Goal: Task Accomplishment & Management: Manage account settings

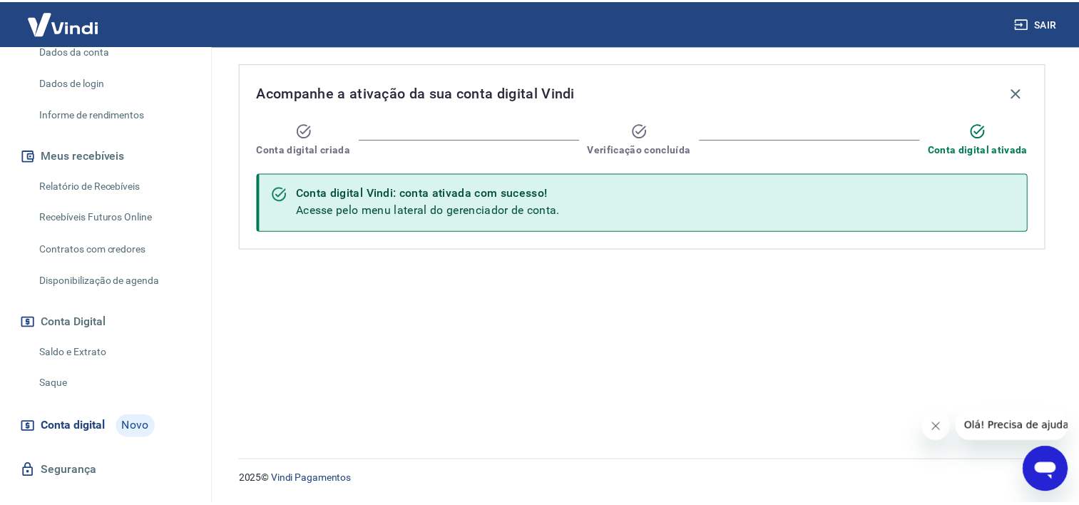
scroll to position [237, 0]
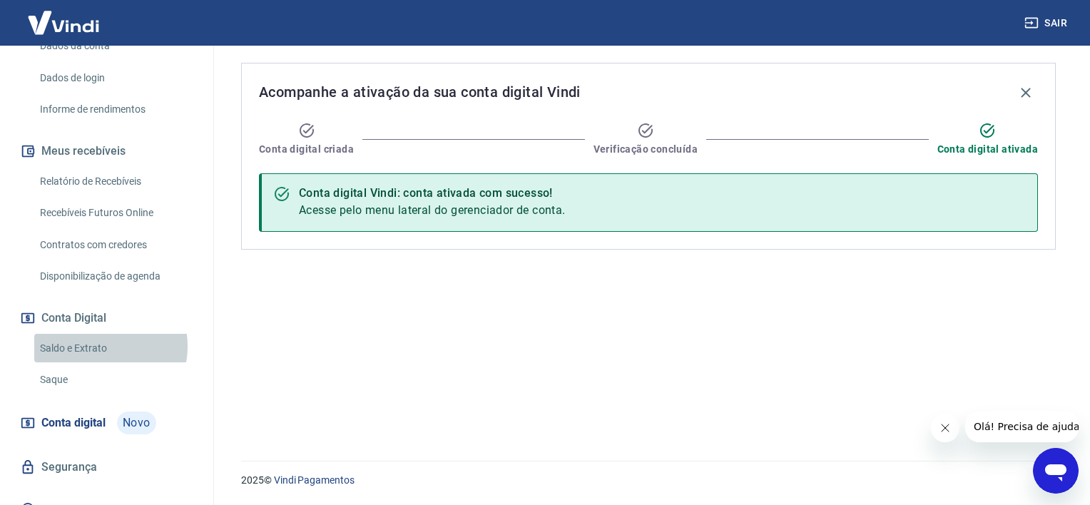
click at [99, 334] on link "Saldo e Extrato" at bounding box center [115, 348] width 162 height 29
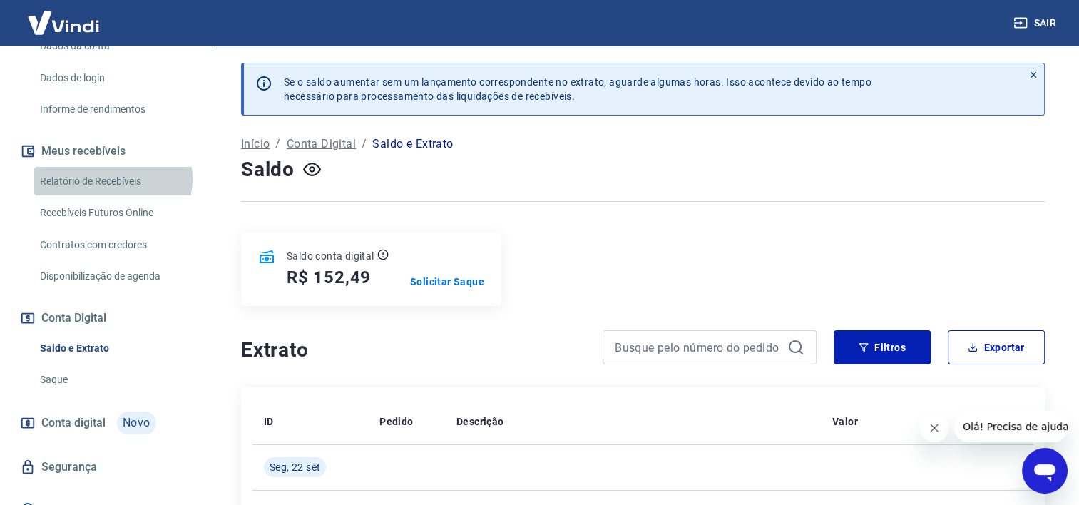
click at [112, 167] on link "Relatório de Recebíveis" at bounding box center [115, 181] width 162 height 29
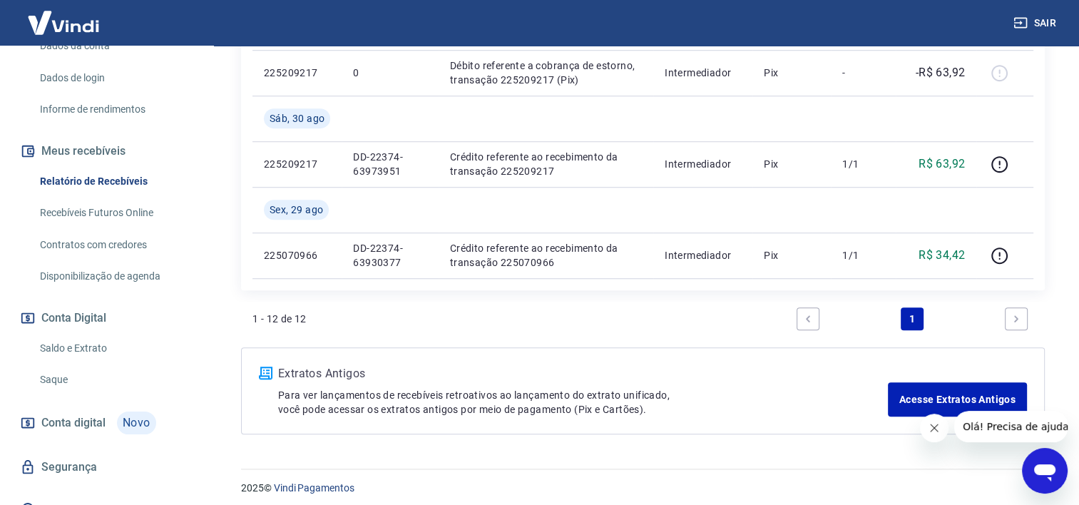
scroll to position [1094, 0]
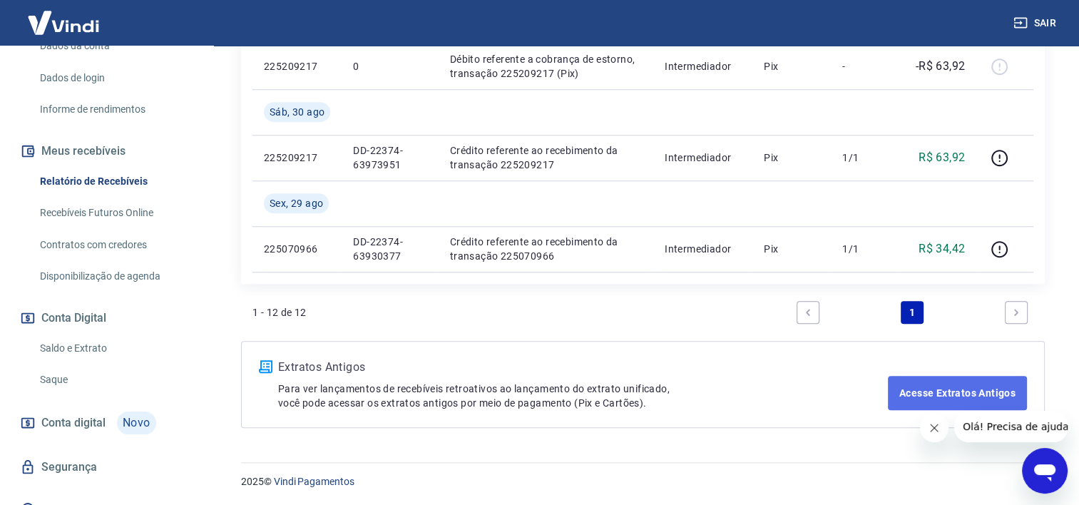
click at [990, 389] on link "Acesse Extratos Antigos" at bounding box center [957, 393] width 139 height 34
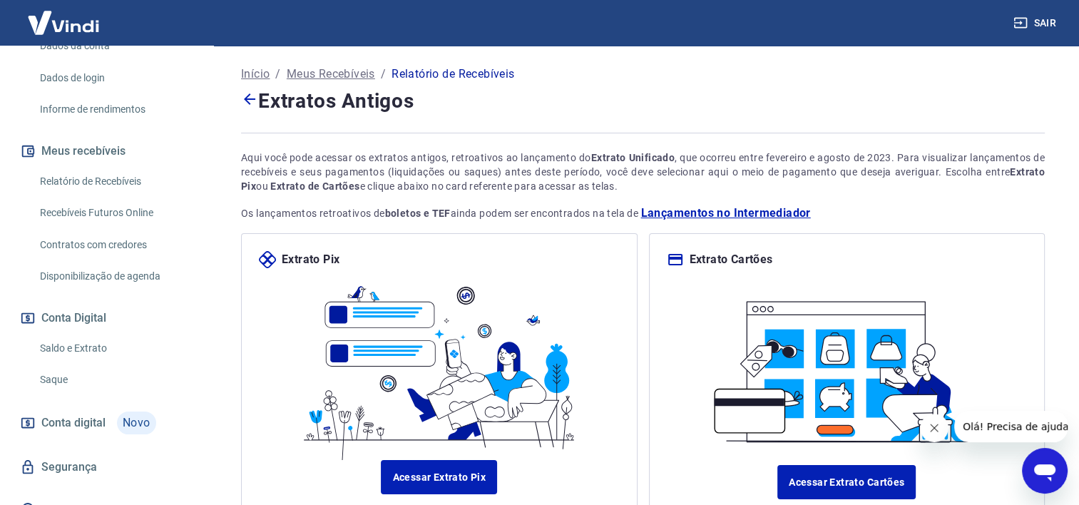
click at [352, 77] on p "Meus Recebíveis" at bounding box center [331, 74] width 88 height 17
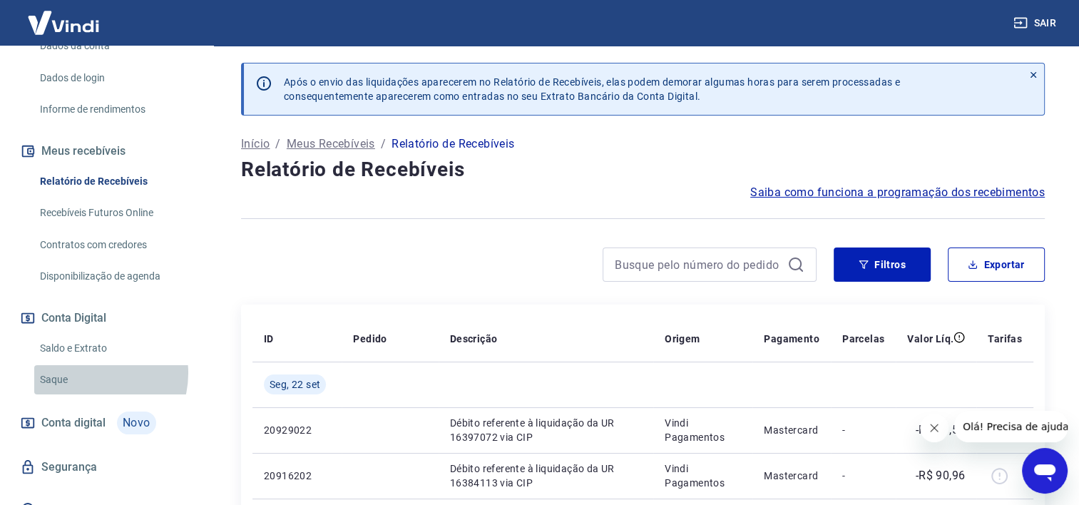
click at [89, 365] on link "Saque" at bounding box center [115, 379] width 162 height 29
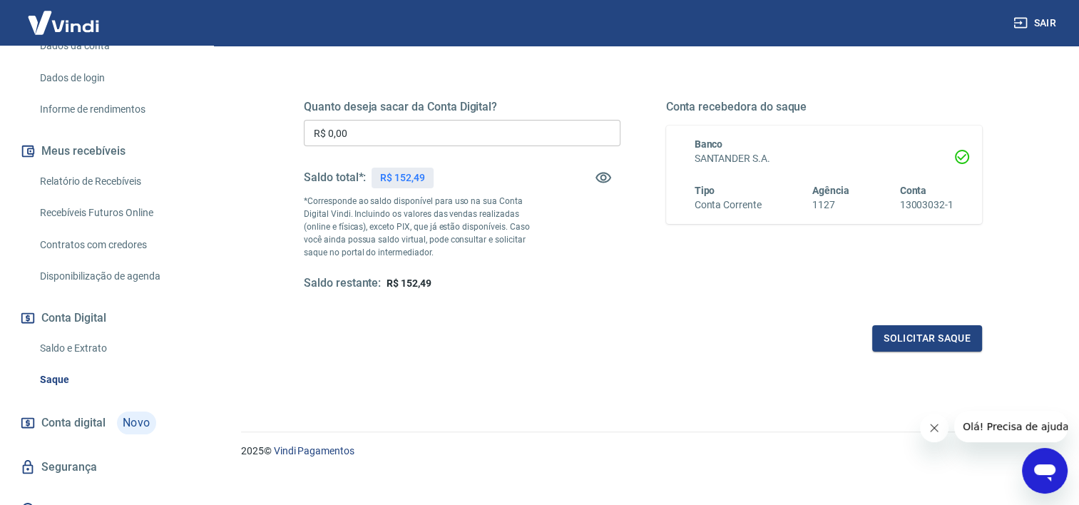
scroll to position [196, 0]
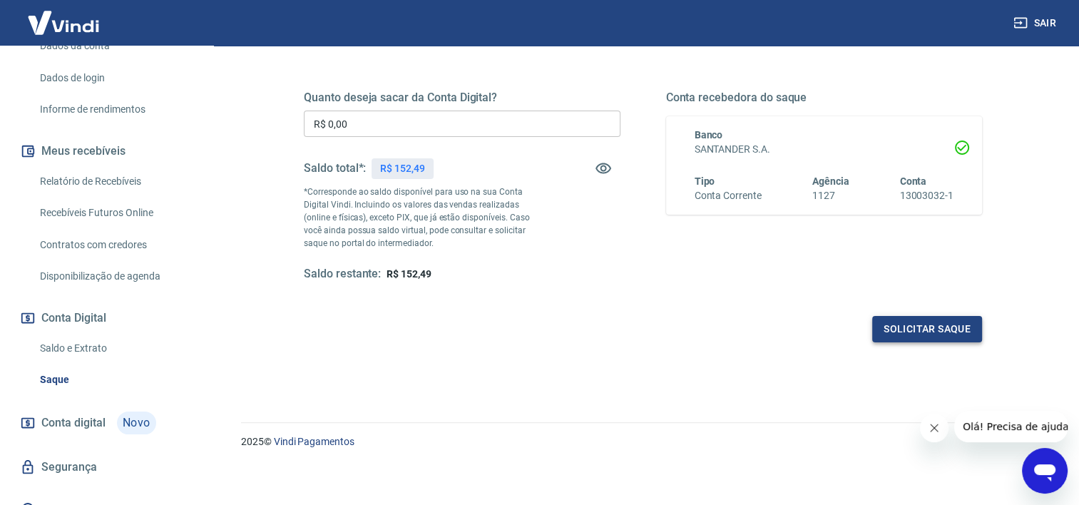
click at [924, 327] on button "Solicitar saque" at bounding box center [927, 329] width 110 height 26
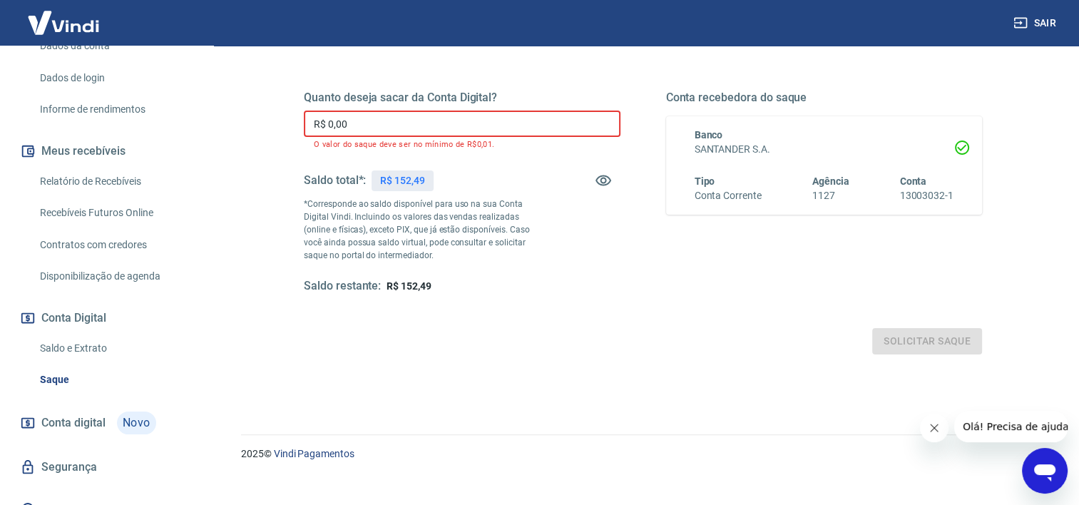
click at [402, 118] on input "R$ 0,00" at bounding box center [462, 124] width 317 height 26
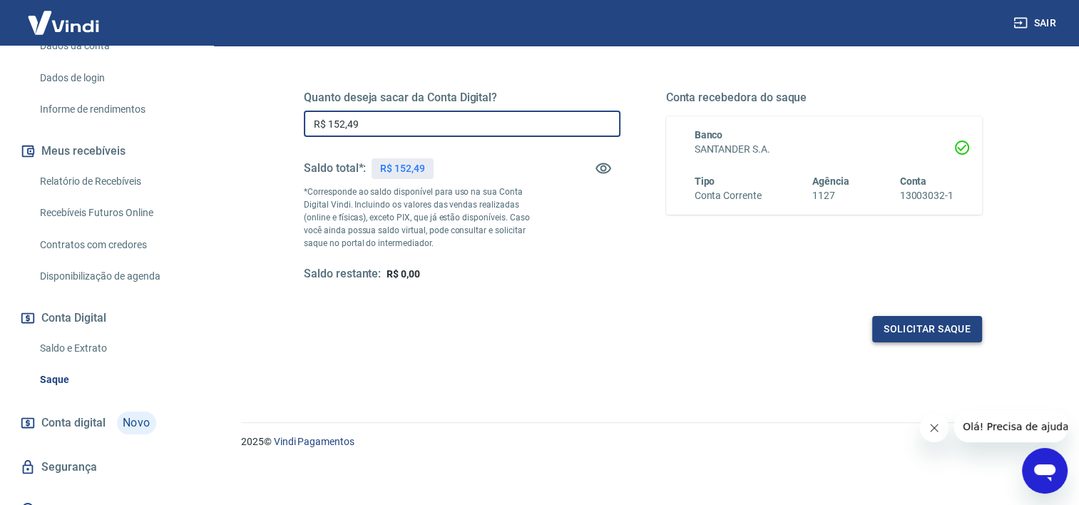
type input "R$ 152,49"
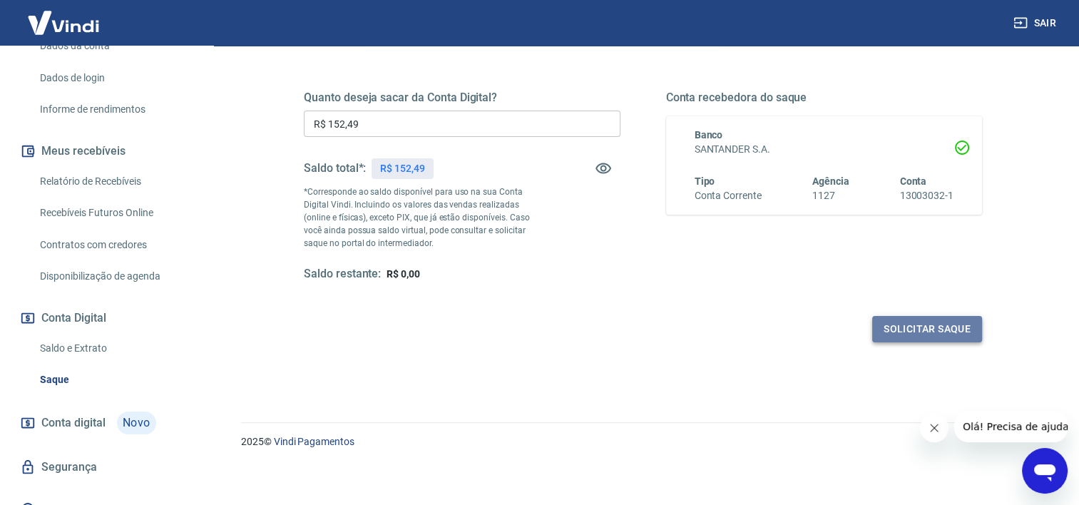
click at [893, 328] on button "Solicitar saque" at bounding box center [927, 329] width 110 height 26
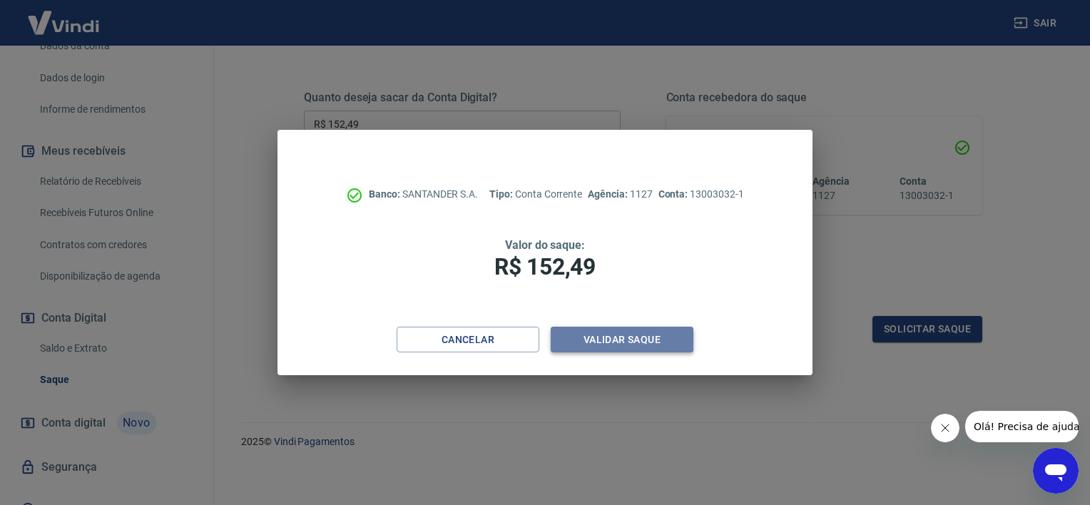
click at [658, 337] on button "Validar saque" at bounding box center [621, 340] width 143 height 26
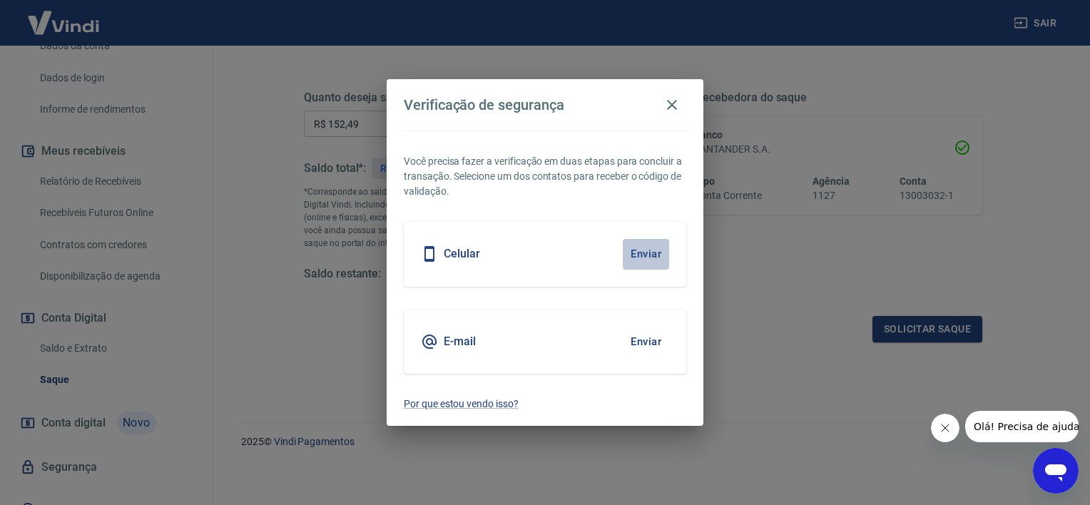
click at [643, 252] on button "Enviar" at bounding box center [645, 254] width 46 height 30
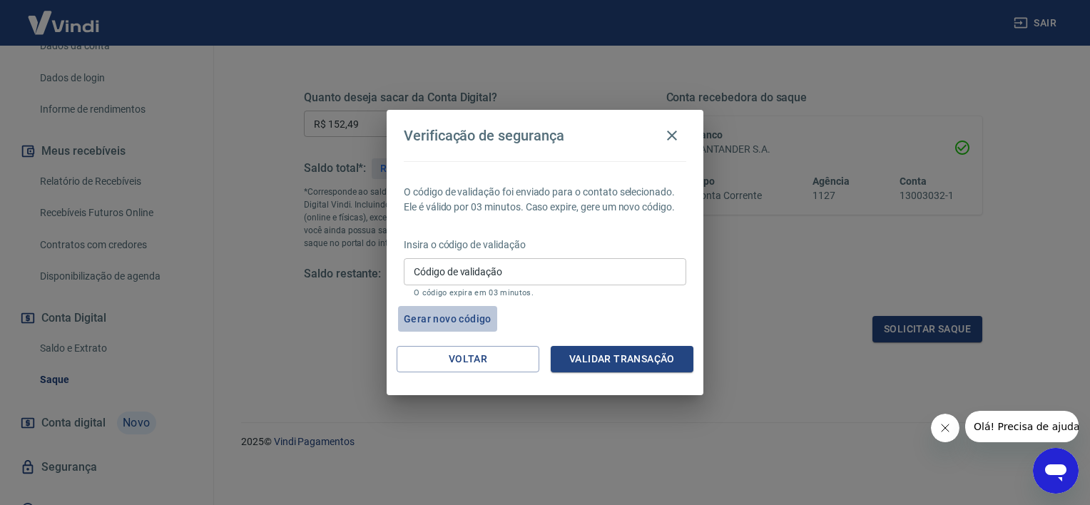
click at [461, 315] on button "Gerar novo código" at bounding box center [447, 319] width 99 height 26
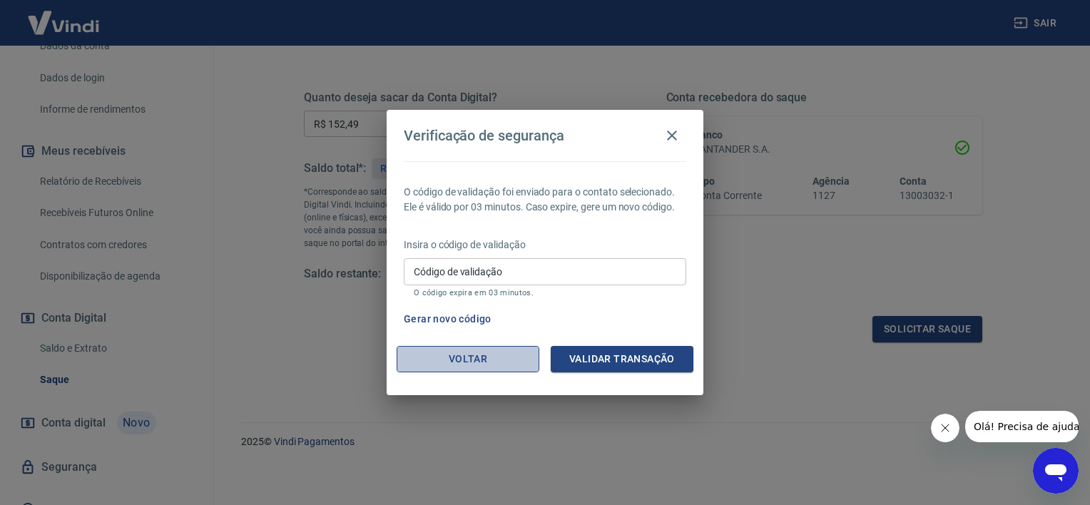
click at [495, 362] on button "Voltar" at bounding box center [467, 359] width 143 height 26
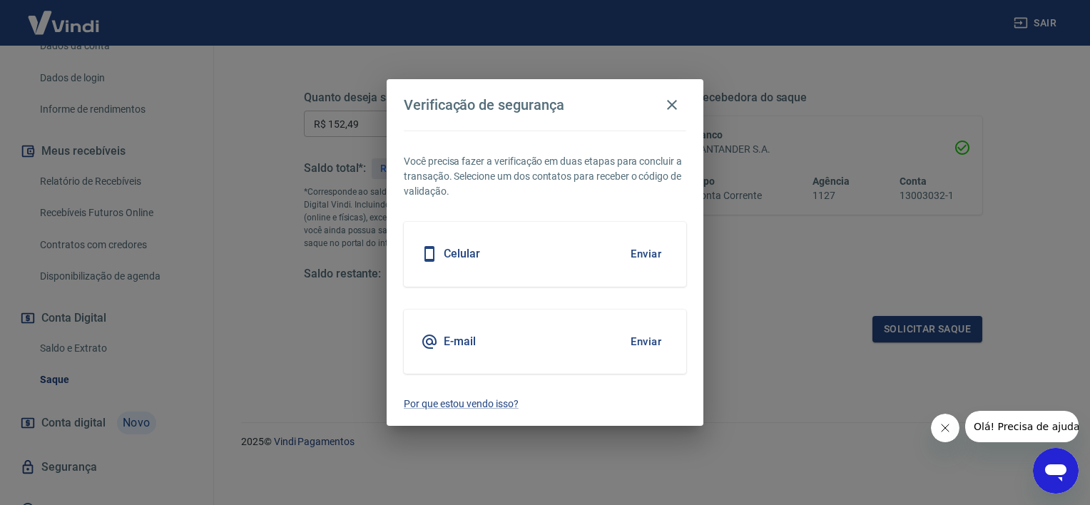
click at [636, 246] on button "Enviar" at bounding box center [645, 254] width 46 height 30
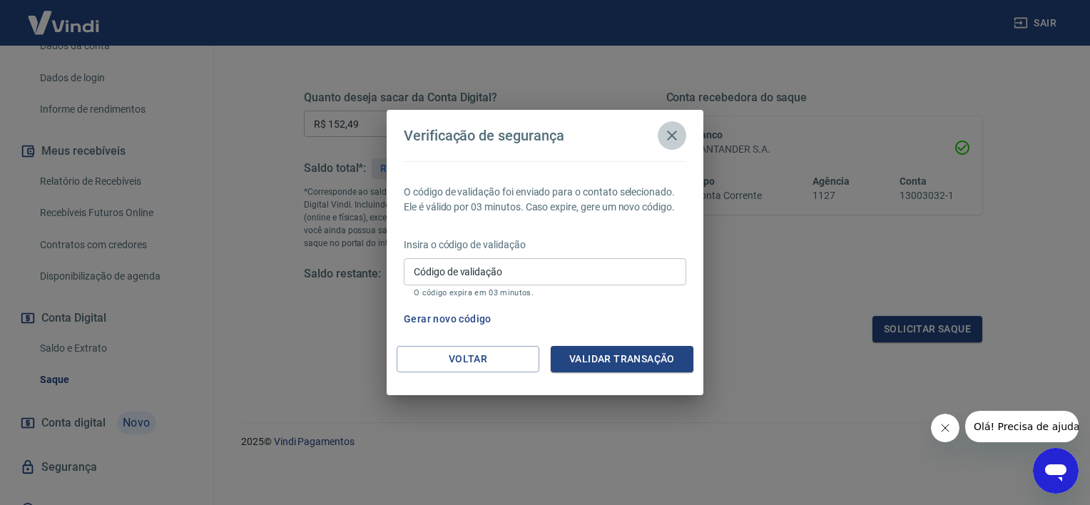
click at [669, 135] on icon "button" at bounding box center [671, 135] width 17 height 17
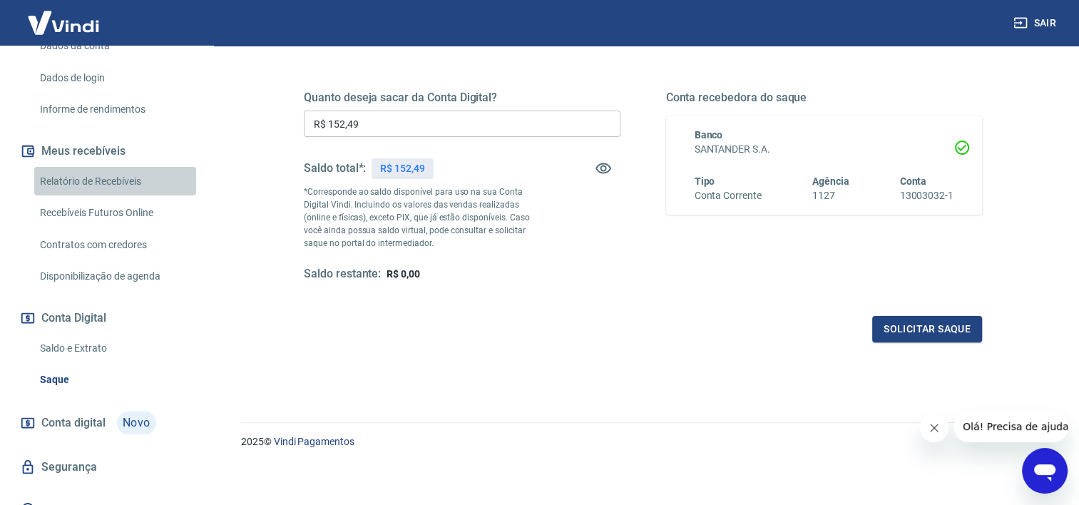
click at [119, 167] on link "Relatório de Recebíveis" at bounding box center [115, 181] width 162 height 29
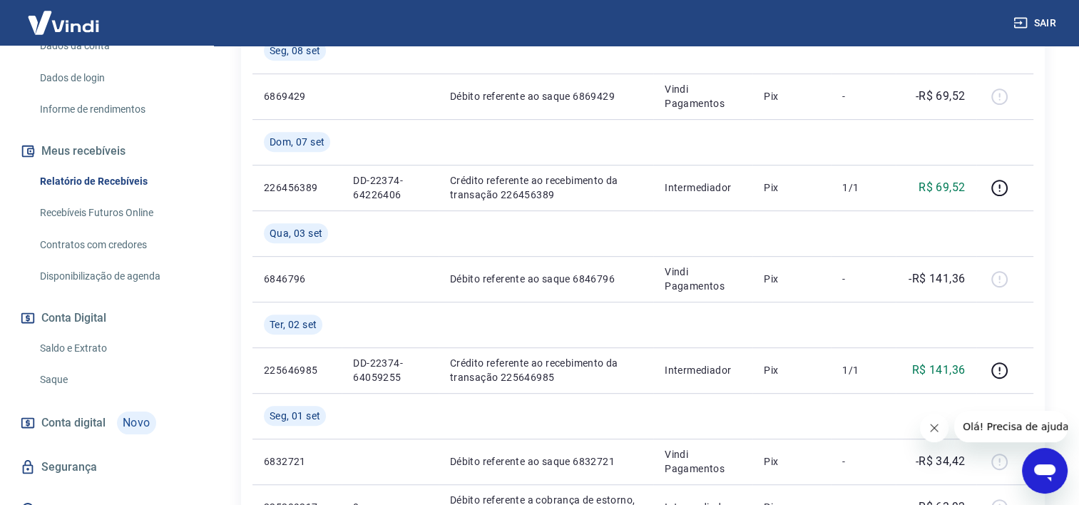
scroll to position [597, 0]
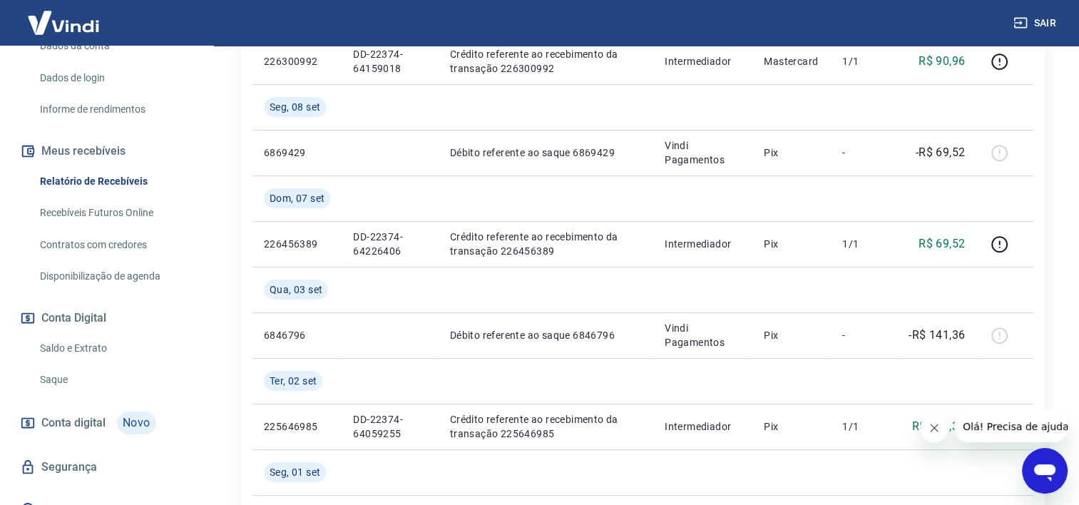
click at [1072, 270] on div "Após o envio das liquidações aparecerem no Relatório de Recebíveis, elas podem …" at bounding box center [643, 195] width 872 height 1493
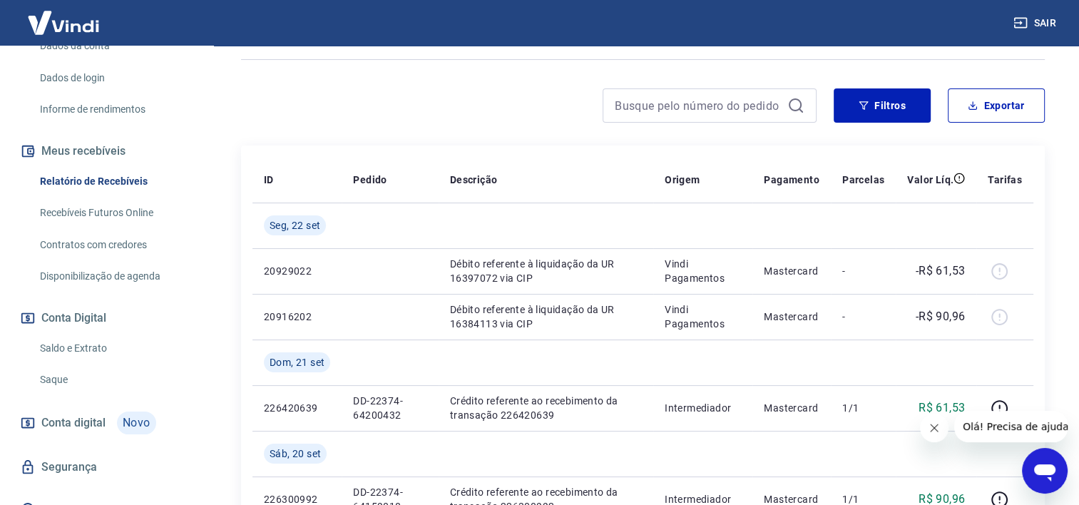
scroll to position [153, 0]
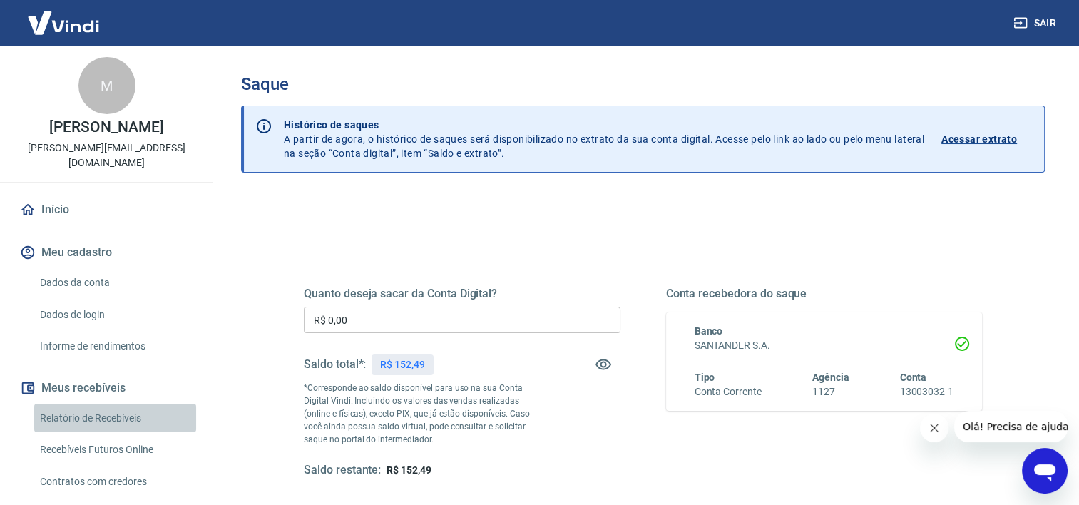
click at [143, 404] on link "Relatório de Recebíveis" at bounding box center [115, 418] width 162 height 29
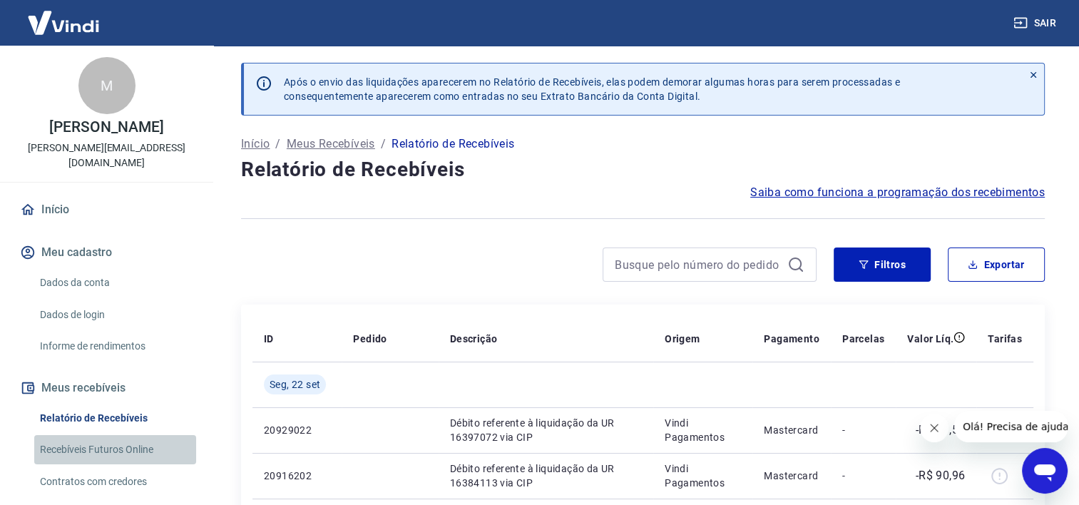
click at [143, 435] on link "Recebíveis Futuros Online" at bounding box center [115, 449] width 162 height 29
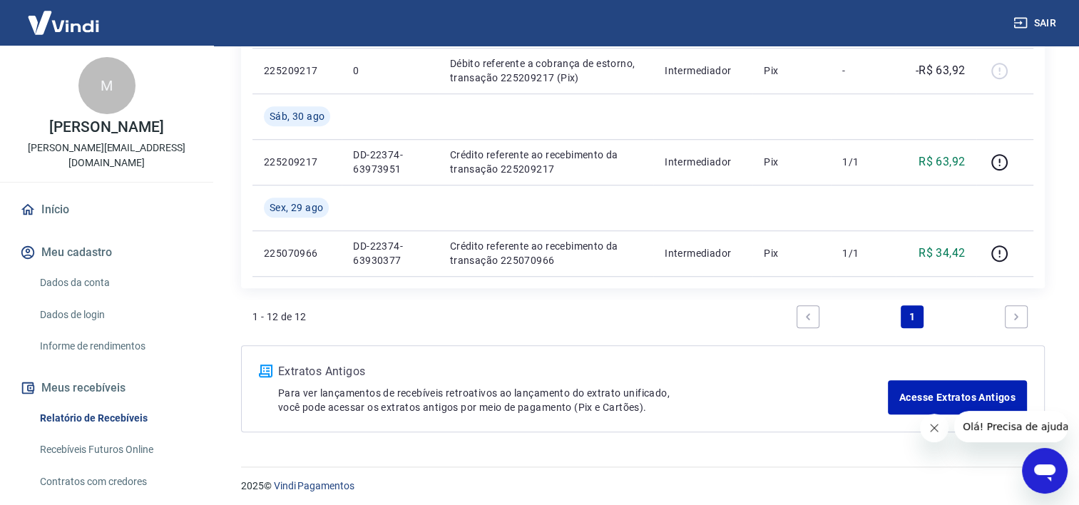
scroll to position [1094, 0]
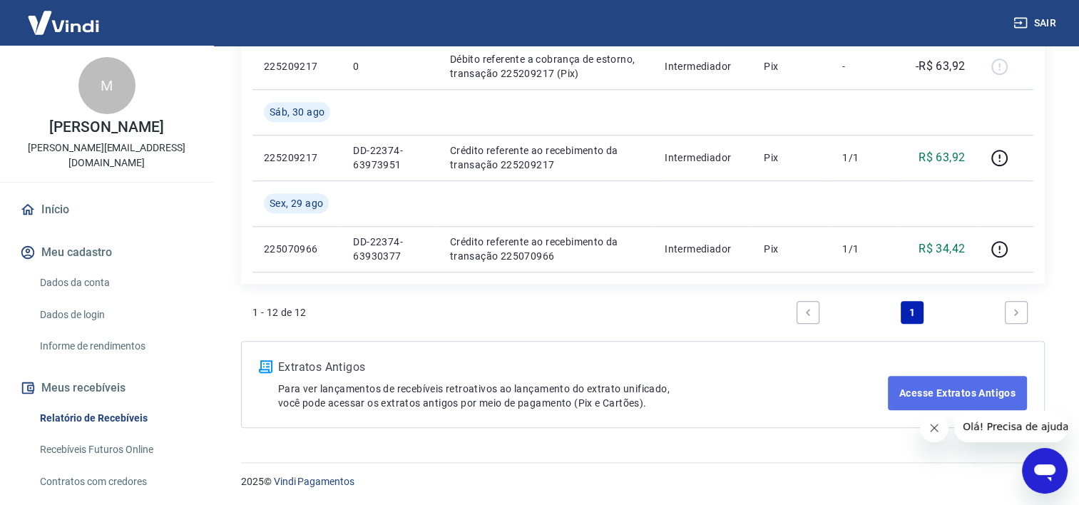
click at [929, 393] on link "Acesse Extratos Antigos" at bounding box center [957, 393] width 139 height 34
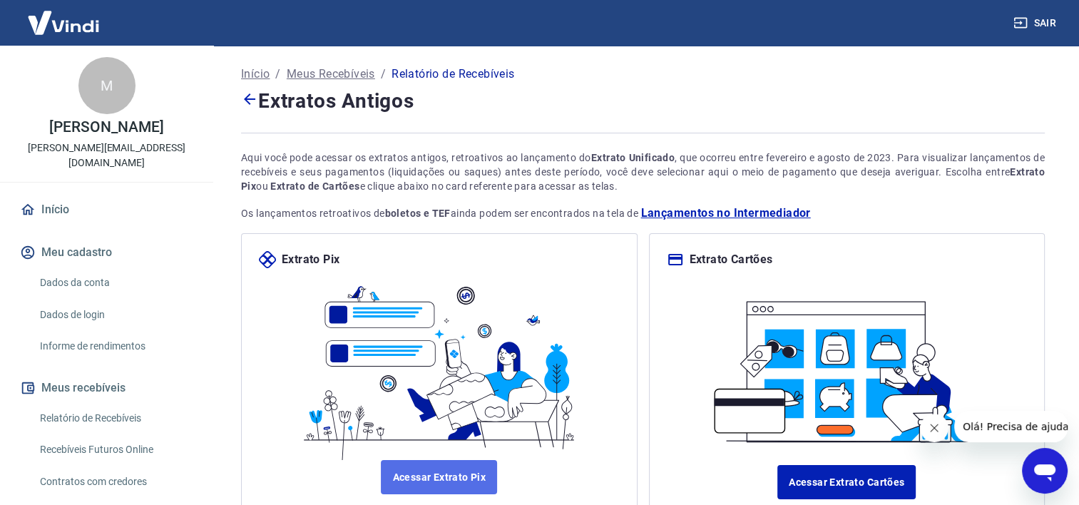
click at [471, 478] on link "Acessar Extrato Pix" at bounding box center [439, 477] width 116 height 34
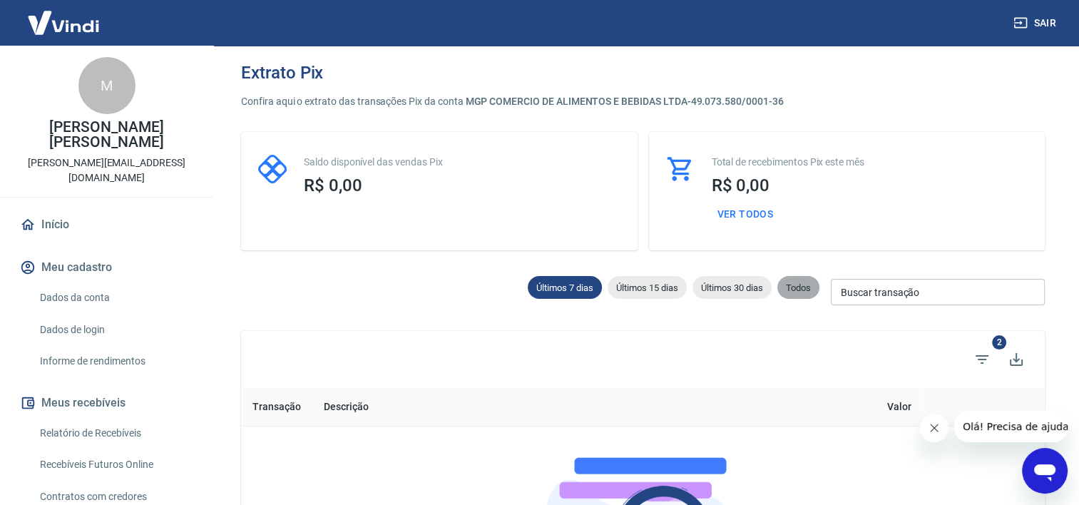
click at [799, 285] on span "Todos" at bounding box center [798, 287] width 42 height 11
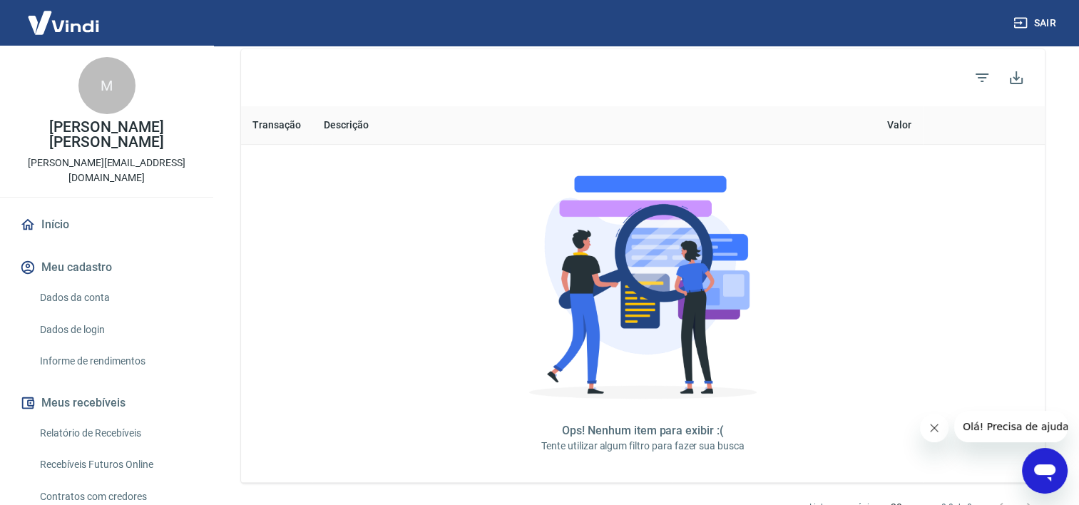
scroll to position [342, 0]
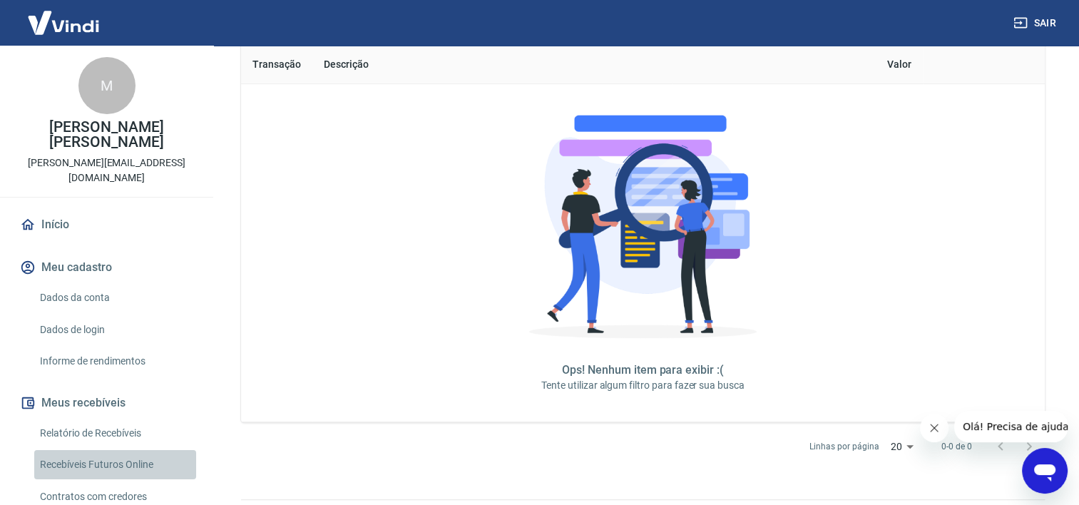
click at [140, 450] on link "Recebíveis Futuros Online" at bounding box center [115, 464] width 162 height 29
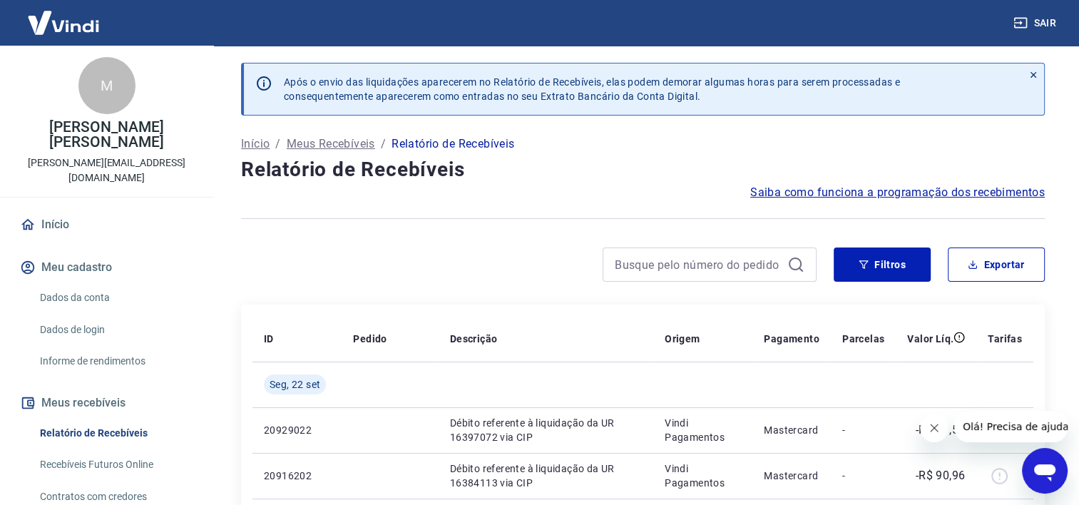
click at [344, 143] on p "Meus Recebíveis" at bounding box center [331, 143] width 88 height 17
click at [249, 140] on p "Início" at bounding box center [255, 143] width 29 height 17
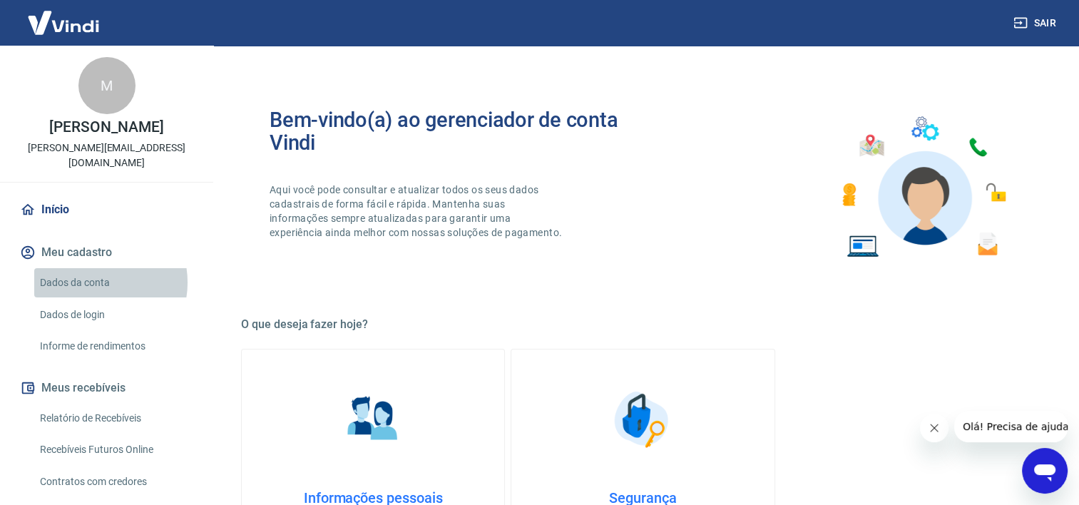
click at [92, 268] on link "Dados da conta" at bounding box center [115, 282] width 162 height 29
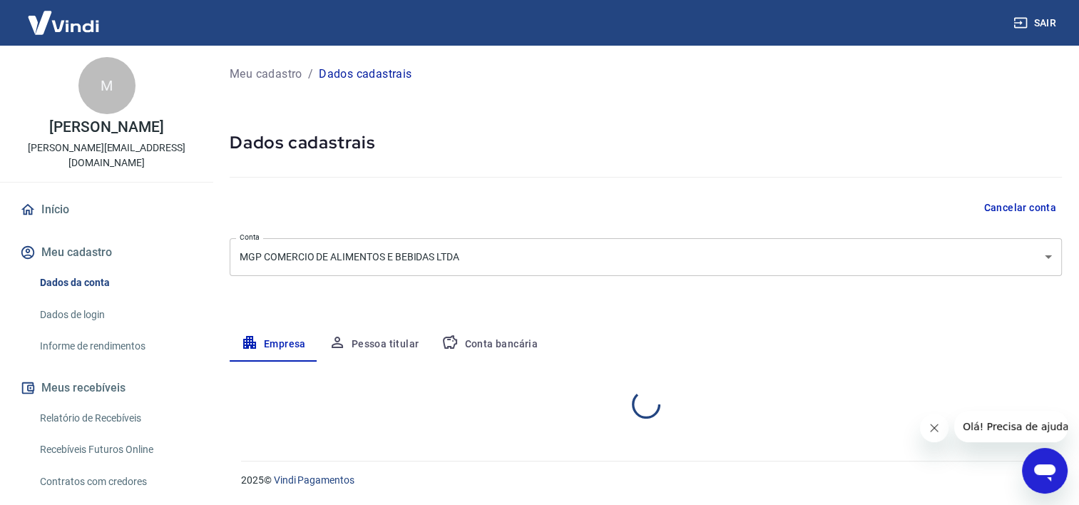
select select "BA"
select select "business"
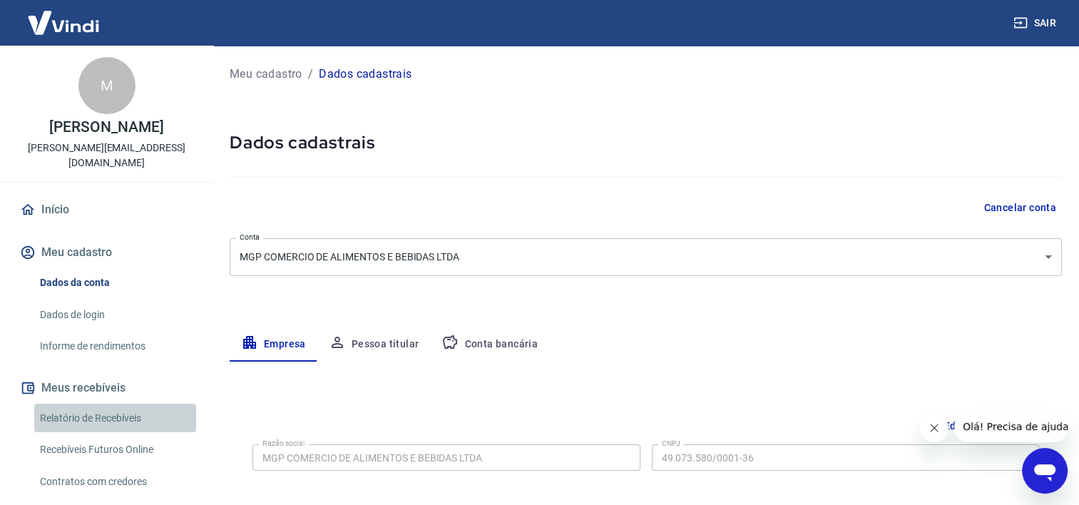
click at [130, 407] on link "Relatório de Recebíveis" at bounding box center [115, 418] width 162 height 29
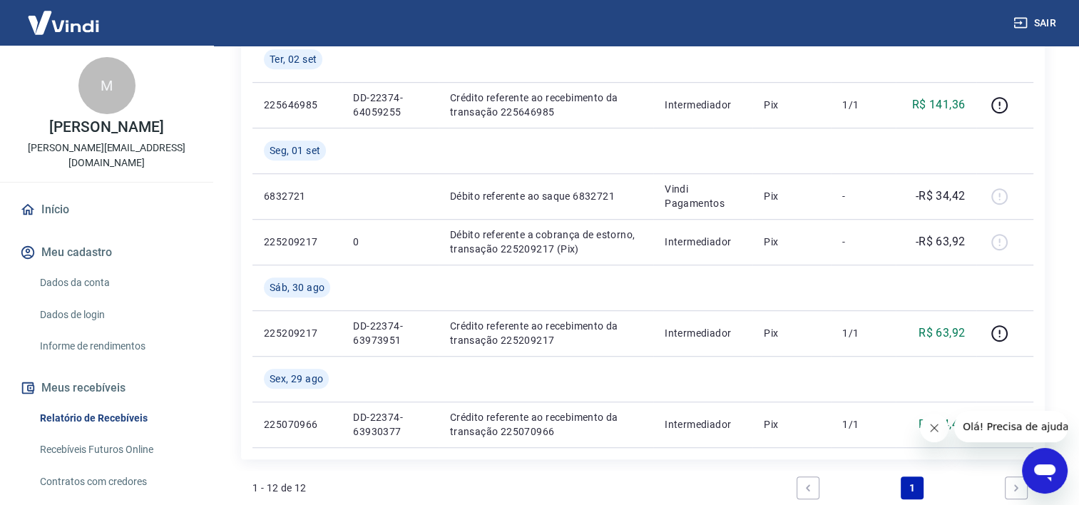
scroll to position [914, 0]
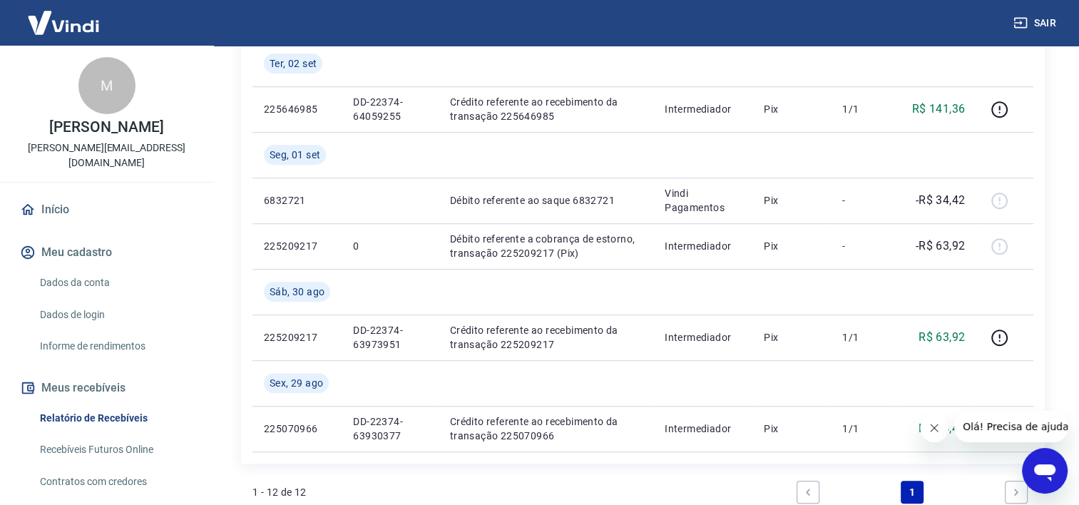
click at [1002, 424] on span "Olá! Precisa de ajuda?" at bounding box center [1018, 426] width 111 height 11
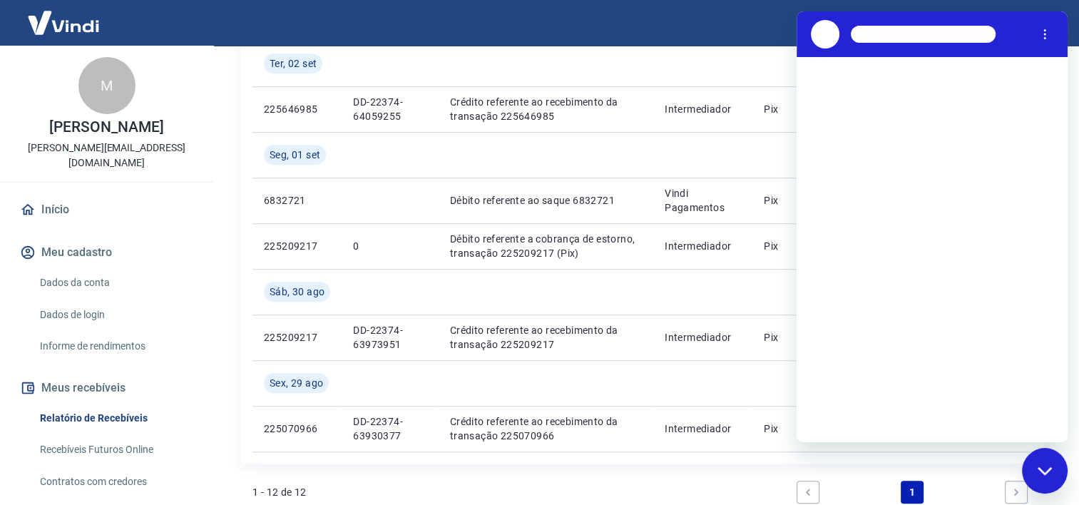
scroll to position [0, 0]
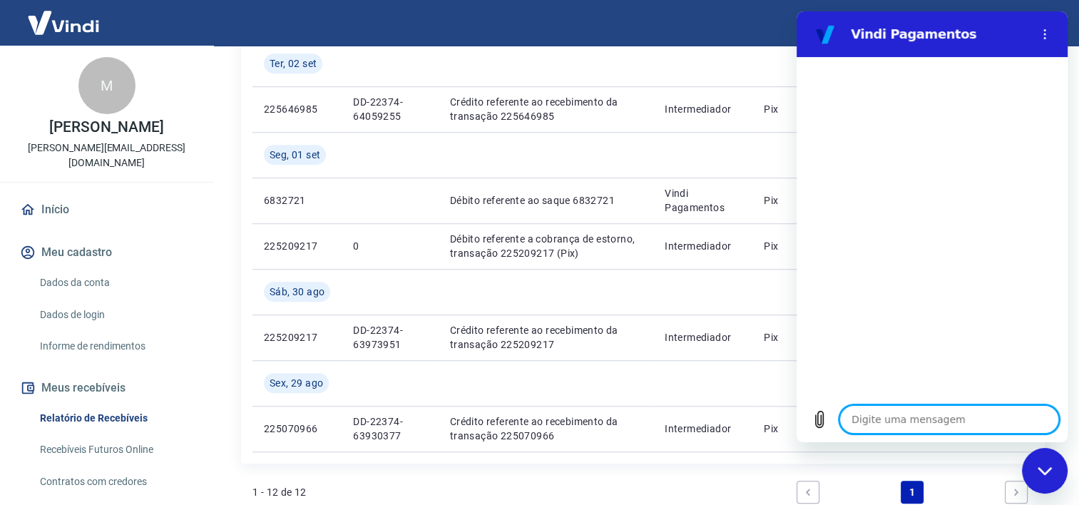
type textarea "x"
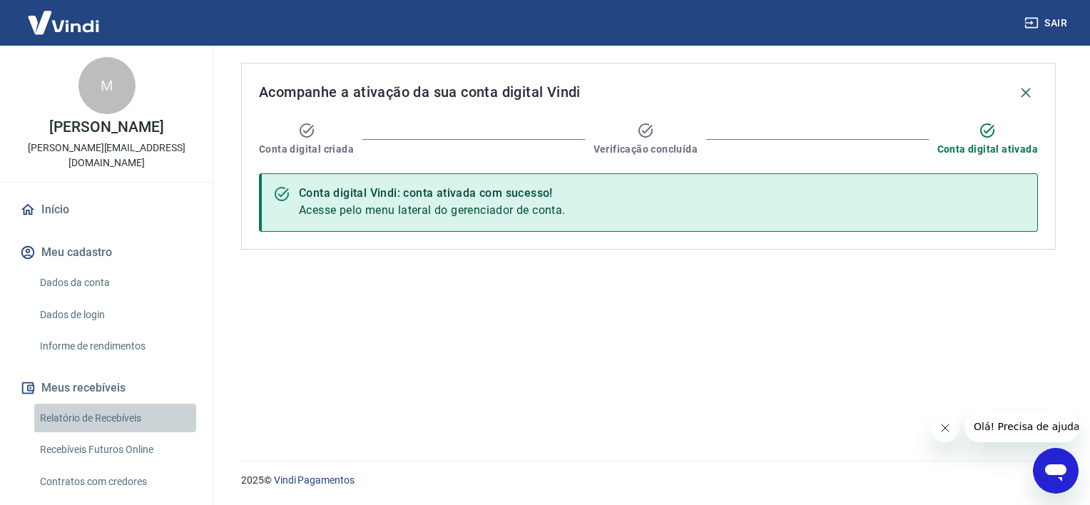
click at [121, 405] on link "Relatório de Recebíveis" at bounding box center [115, 418] width 162 height 29
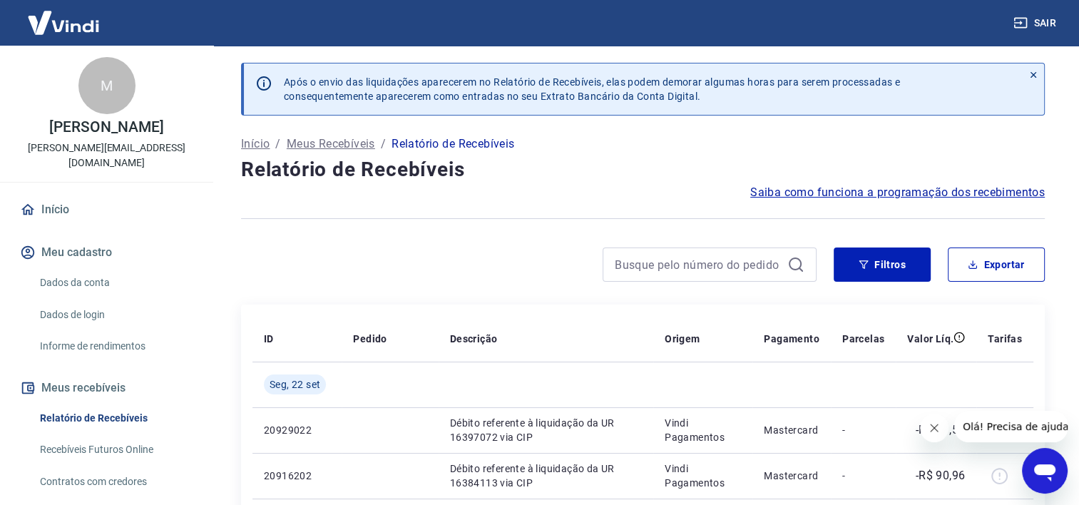
click at [1035, 72] on icon at bounding box center [1033, 75] width 6 height 6
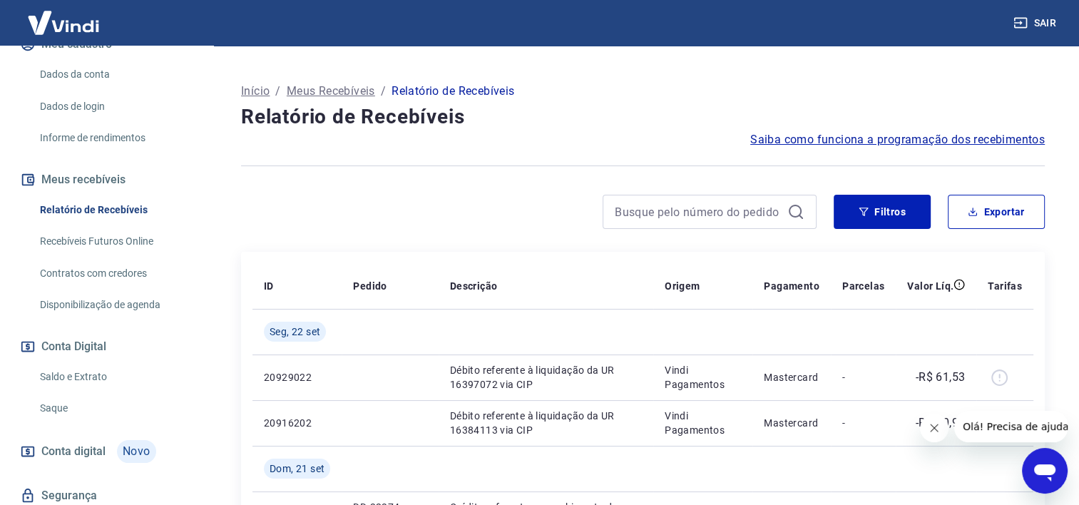
scroll to position [242, 0]
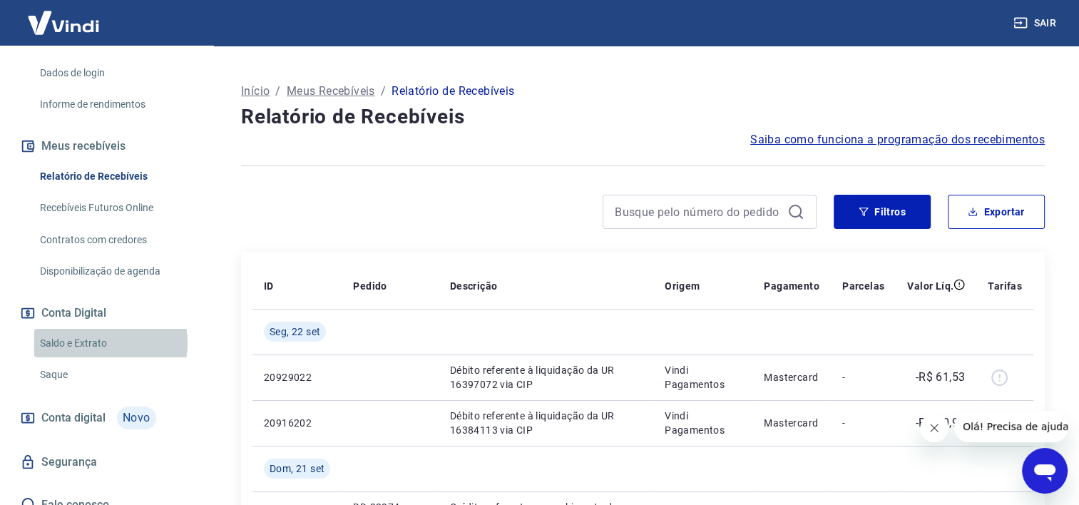
click at [92, 329] on link "Saldo e Extrato" at bounding box center [115, 343] width 162 height 29
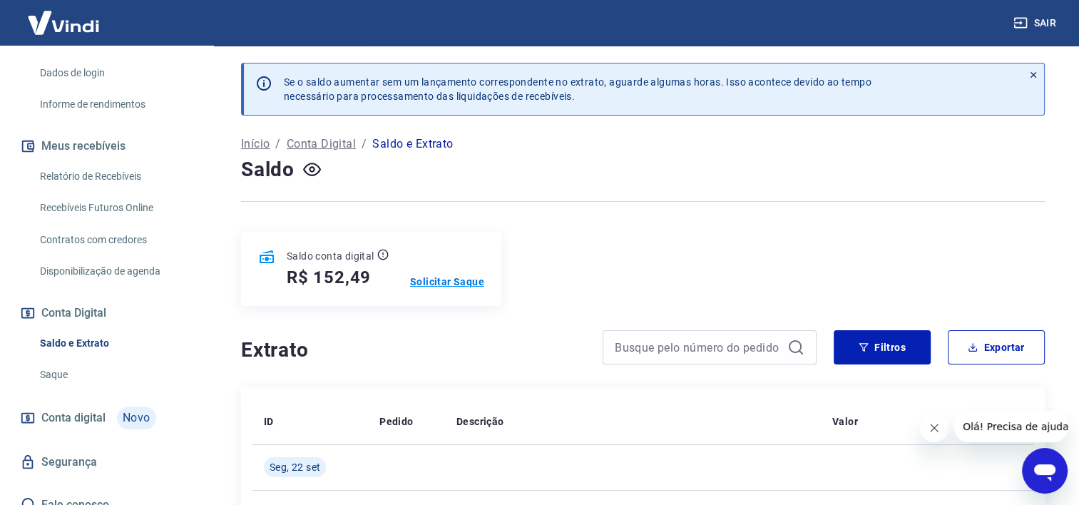
click at [459, 277] on p "Solicitar Saque" at bounding box center [447, 282] width 74 height 14
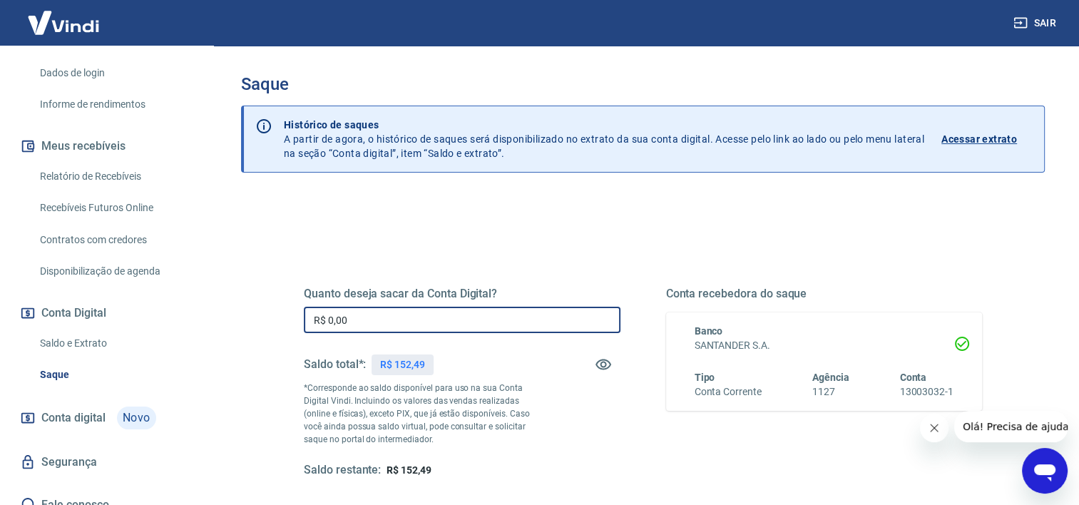
click at [373, 307] on input "R$ 0,00" at bounding box center [462, 320] width 317 height 26
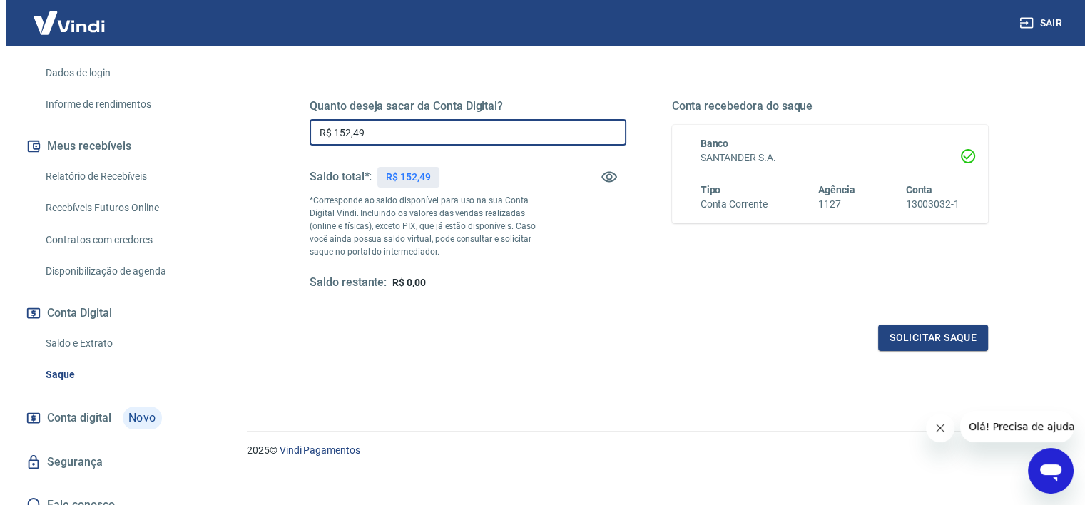
scroll to position [189, 0]
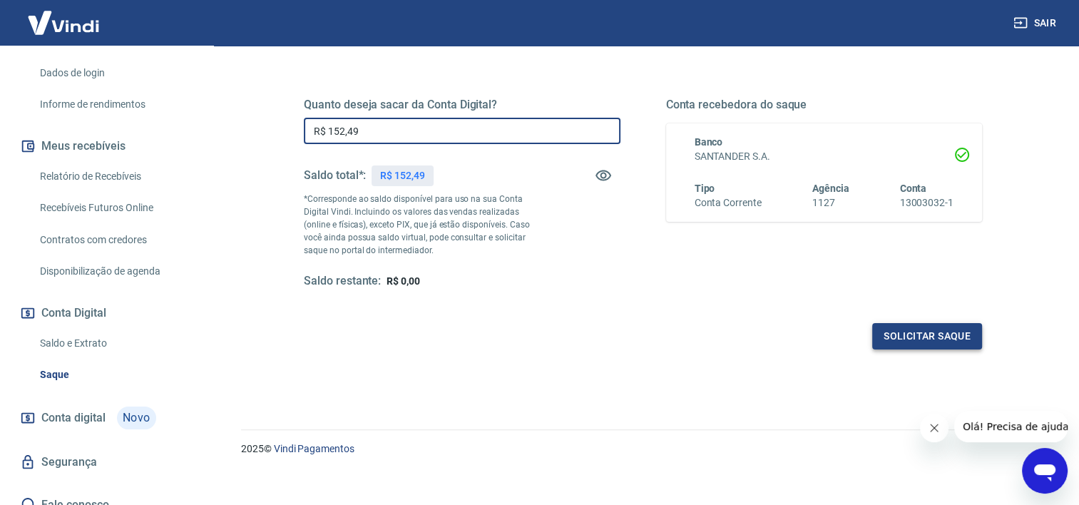
type input "R$ 152,49"
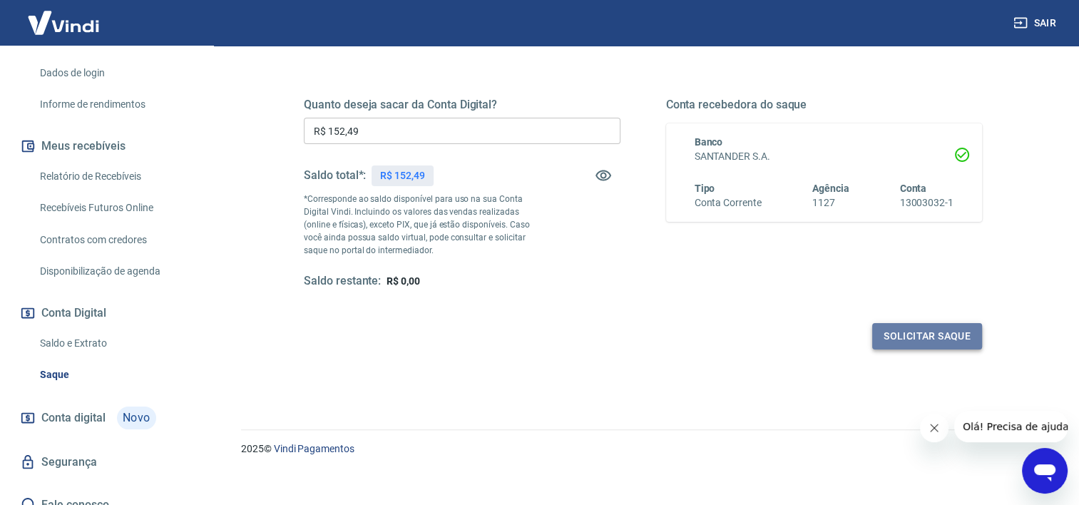
click at [960, 329] on button "Solicitar saque" at bounding box center [927, 336] width 110 height 26
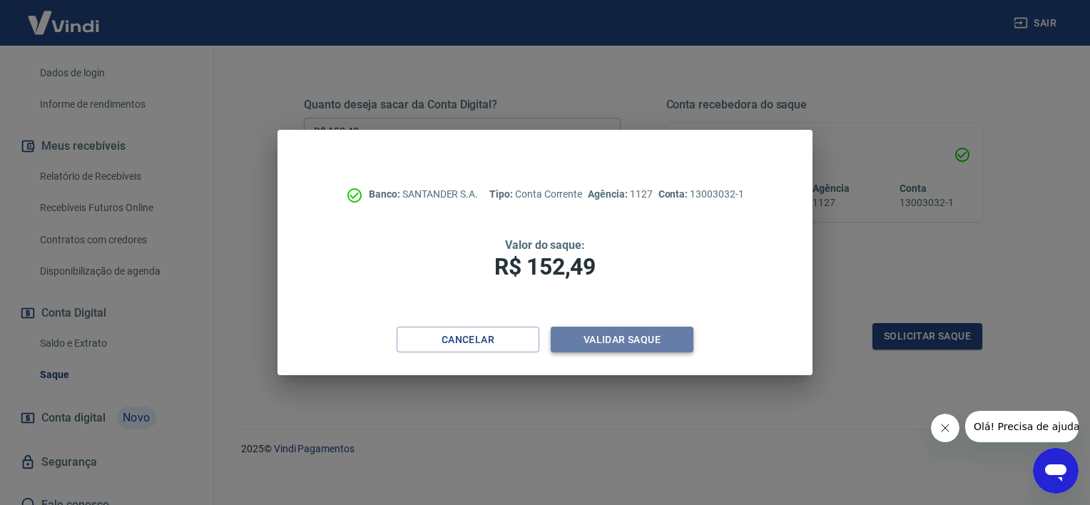
click at [652, 335] on button "Validar saque" at bounding box center [621, 340] width 143 height 26
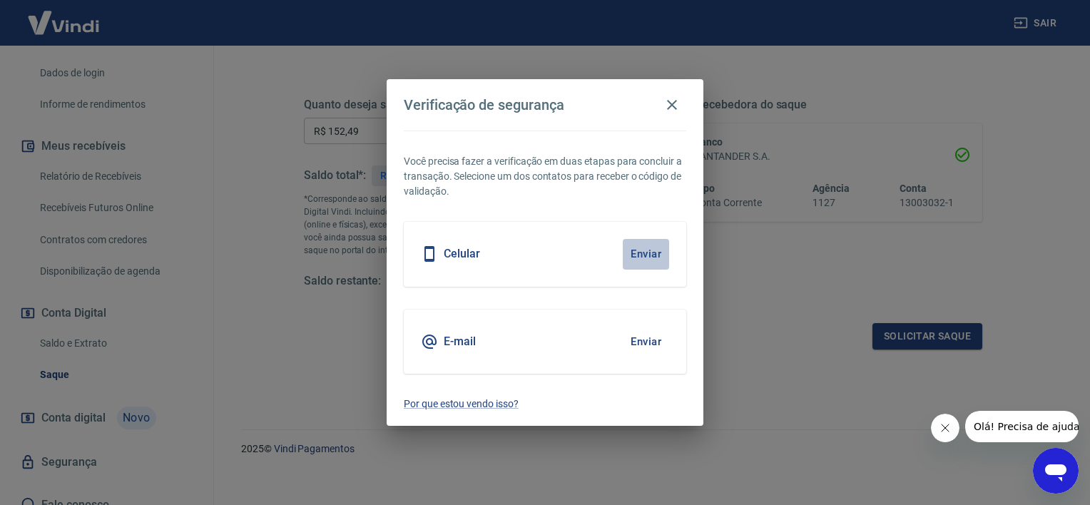
click at [639, 247] on button "Enviar" at bounding box center [645, 254] width 46 height 30
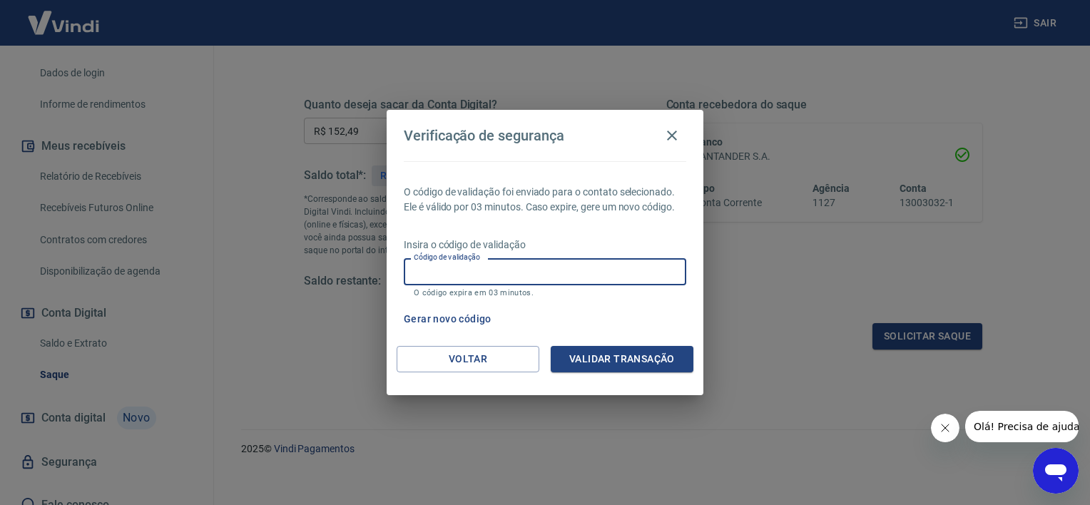
click at [642, 279] on input "Código de validação" at bounding box center [545, 271] width 282 height 26
type input "664843"
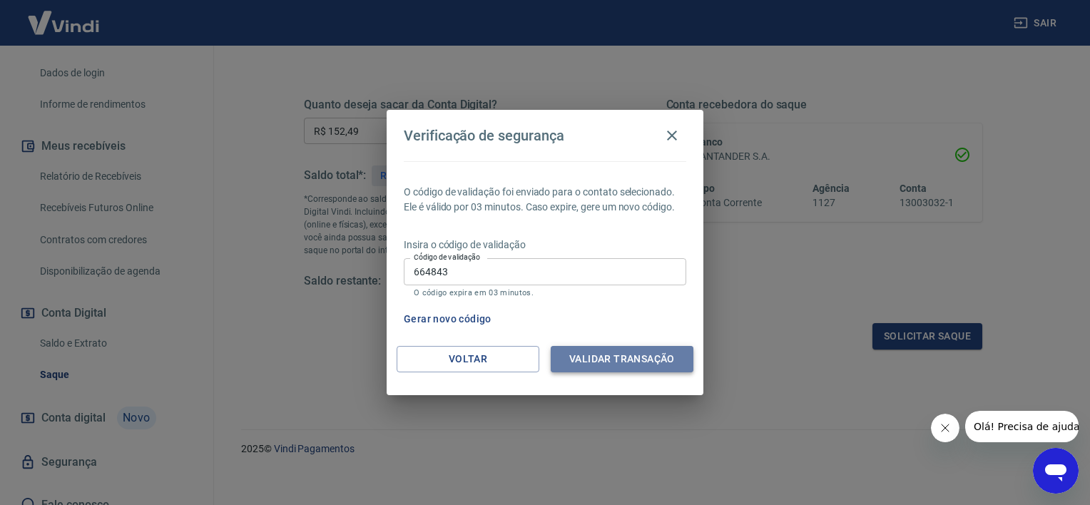
click at [623, 354] on button "Validar transação" at bounding box center [621, 359] width 143 height 26
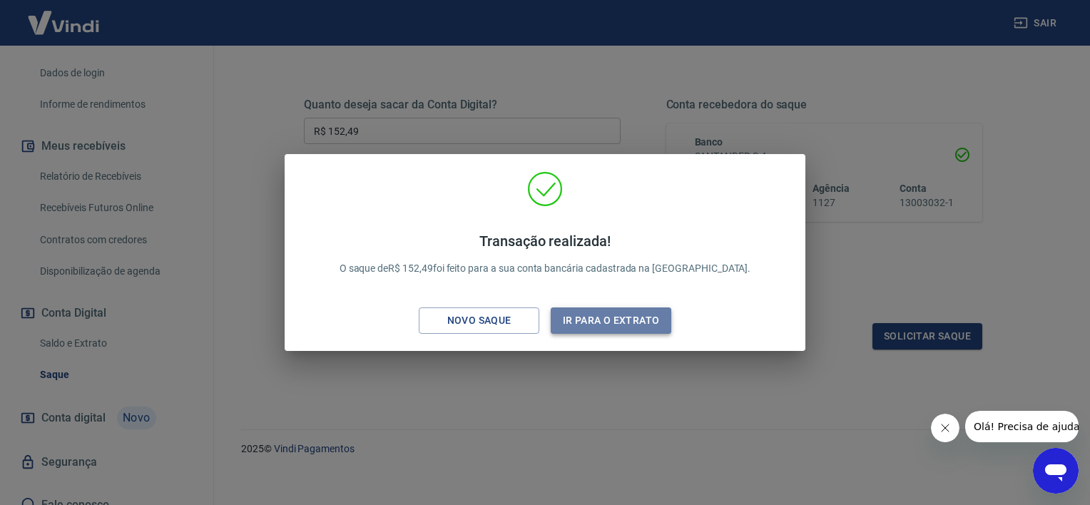
click at [625, 320] on button "Ir para o extrato" at bounding box center [610, 320] width 121 height 26
